Goal: Task Accomplishment & Management: Complete application form

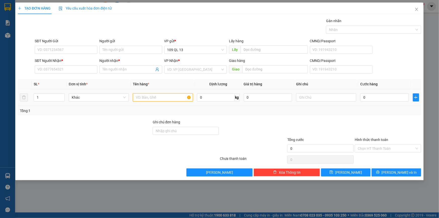
click at [153, 98] on input "text" at bounding box center [163, 97] width 60 height 8
click at [84, 69] on input "SĐT Người Nhận *" at bounding box center [66, 69] width 63 height 8
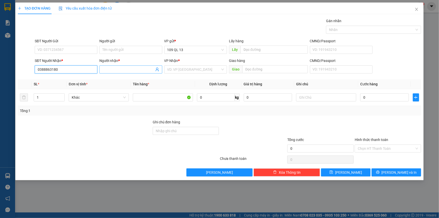
type input "0388863180"
click at [130, 73] on span at bounding box center [130, 69] width 63 height 8
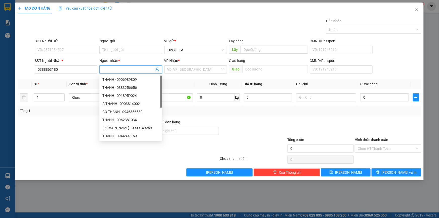
type input "P"
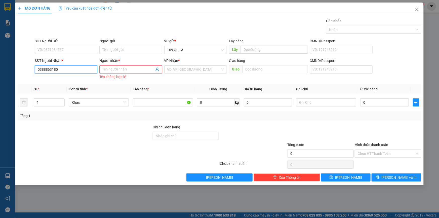
drag, startPoint x: 38, startPoint y: 69, endPoint x: 63, endPoint y: 68, distance: 25.4
click at [63, 68] on input "0388863180" at bounding box center [66, 69] width 63 height 8
paste input "0388863180"
click at [73, 71] on input "0388863180" at bounding box center [66, 69] width 63 height 8
click at [78, 50] on input "0388863180" at bounding box center [66, 50] width 63 height 8
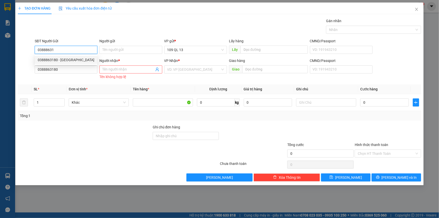
click at [80, 59] on div "0388863180 - [GEOGRAPHIC_DATA]" at bounding box center [66, 60] width 57 height 6
type input "0388863180"
type input "ĐAN"
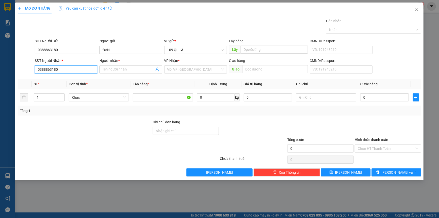
click at [80, 70] on input "0388863180" at bounding box center [66, 69] width 63 height 8
type input "0"
click at [79, 78] on div "0908506848 - PHÚC" at bounding box center [66, 80] width 57 height 6
type input "0908506848"
type input "PHÚC"
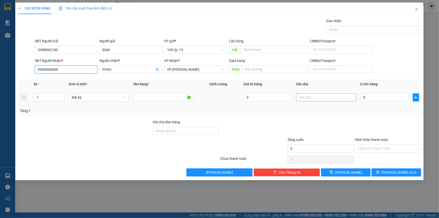
type input "0908506848"
click at [343, 98] on input "text" at bounding box center [326, 97] width 60 height 8
type input "1 CỤC TRẮNG BÁNH TT"
click at [381, 99] on input "0" at bounding box center [384, 97] width 49 height 8
type input "3"
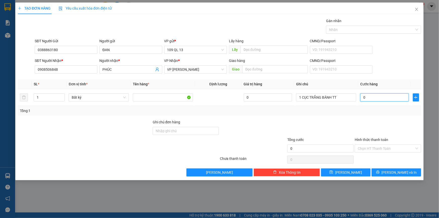
type input "3"
type input "30"
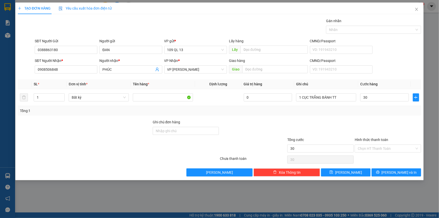
click at [380, 124] on div at bounding box center [387, 128] width 67 height 18
type input "30.000"
click at [392, 149] on input "Hình thức thanh toán" at bounding box center [385, 149] width 57 height 8
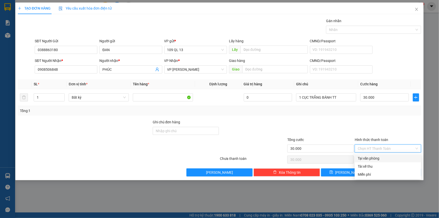
click at [392, 157] on div "Tại văn phòng" at bounding box center [387, 158] width 60 height 6
type input "0"
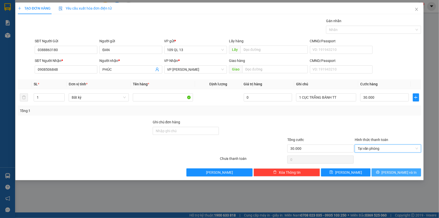
click at [400, 171] on span "[PERSON_NAME] và In" at bounding box center [398, 172] width 35 height 6
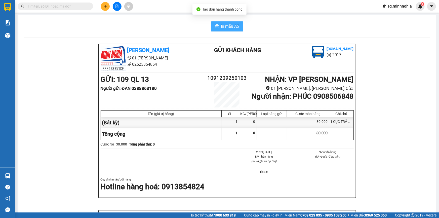
click at [227, 29] on span "In mẫu A5" at bounding box center [230, 26] width 18 height 6
click at [226, 24] on span "In mẫu A5" at bounding box center [230, 26] width 18 height 6
click at [228, 26] on span "In mẫu A5" at bounding box center [230, 26] width 18 height 6
